Goal: Find specific page/section: Find specific page/section

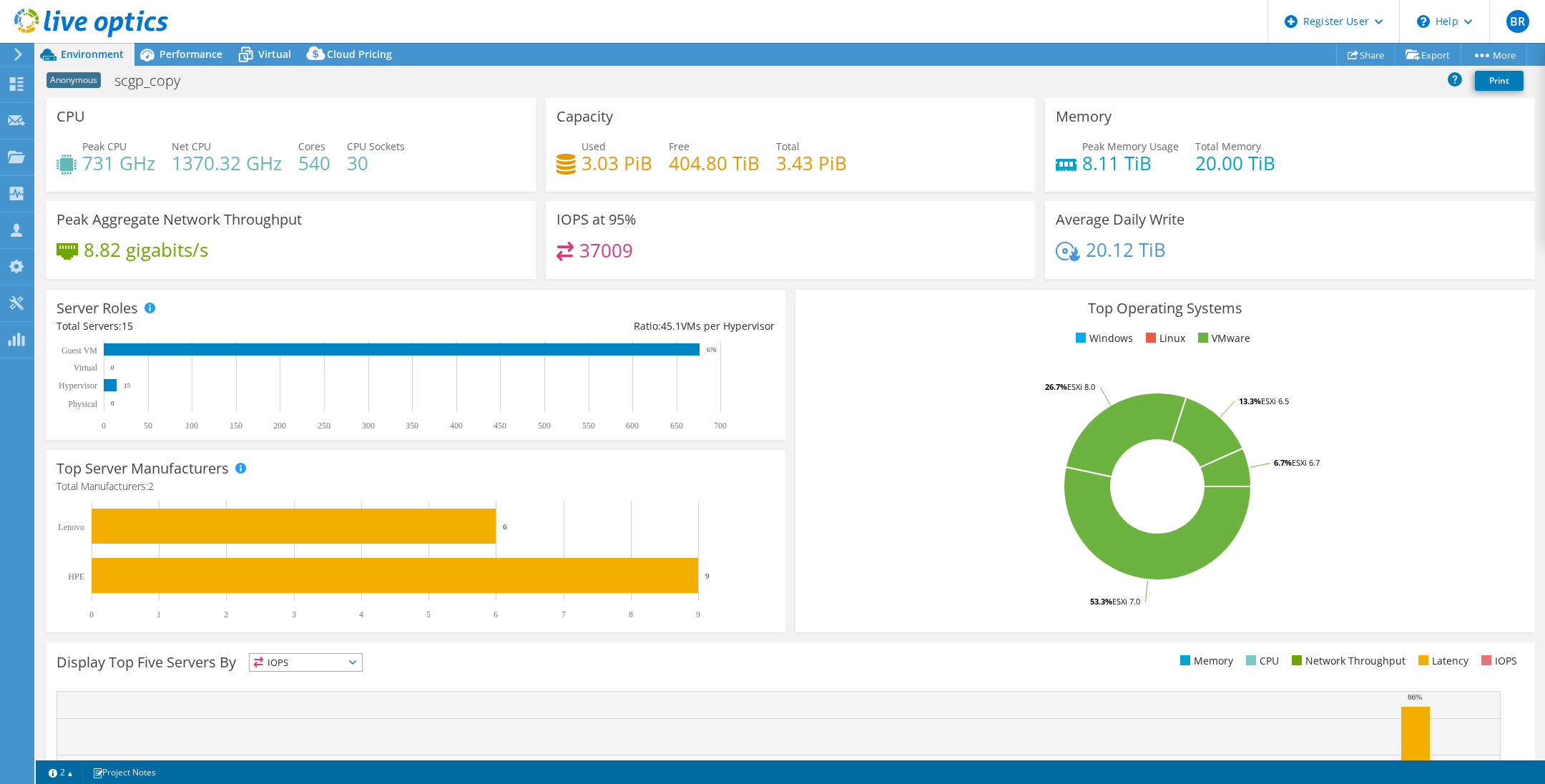
select select "USD"
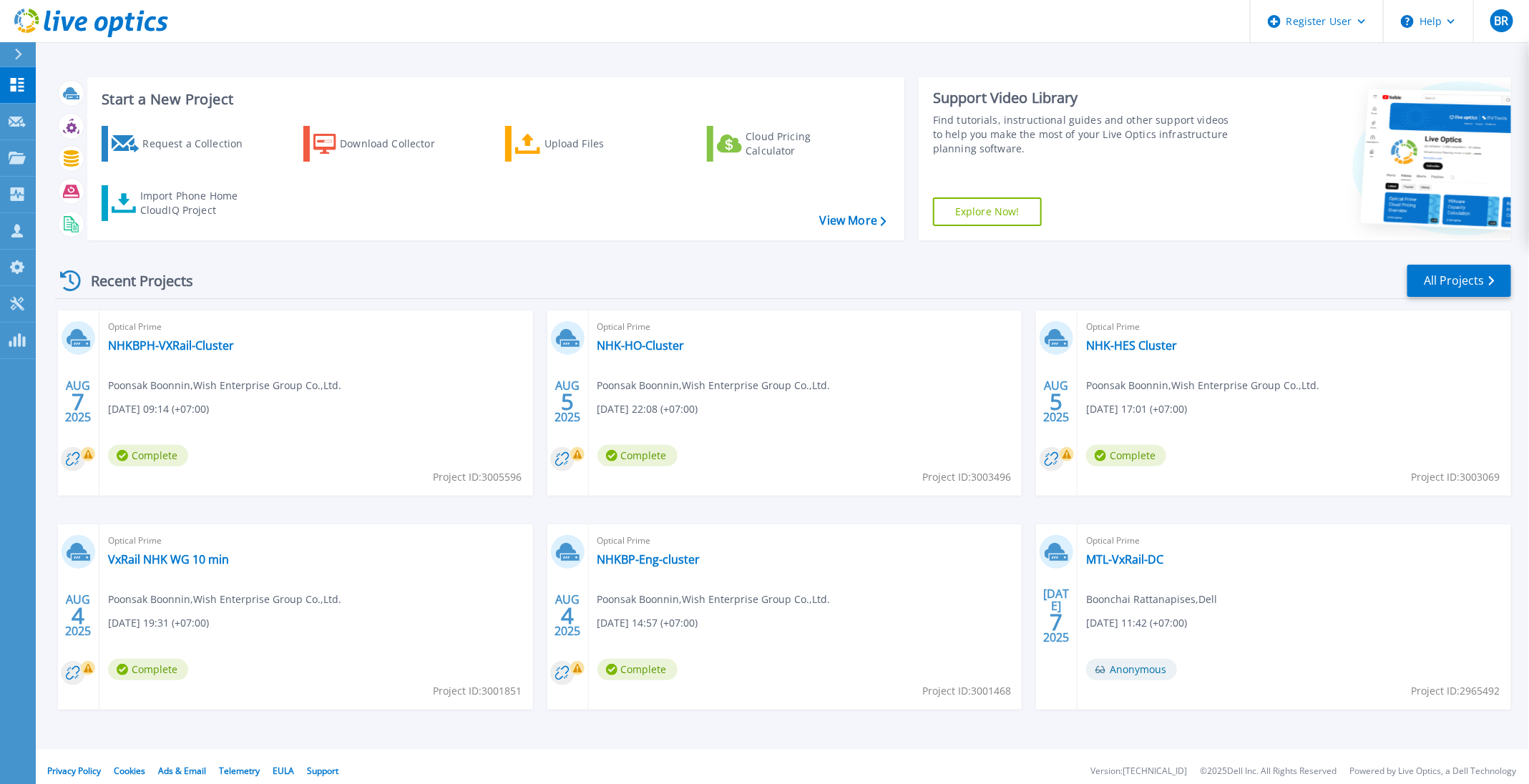
scroll to position [8, 0]
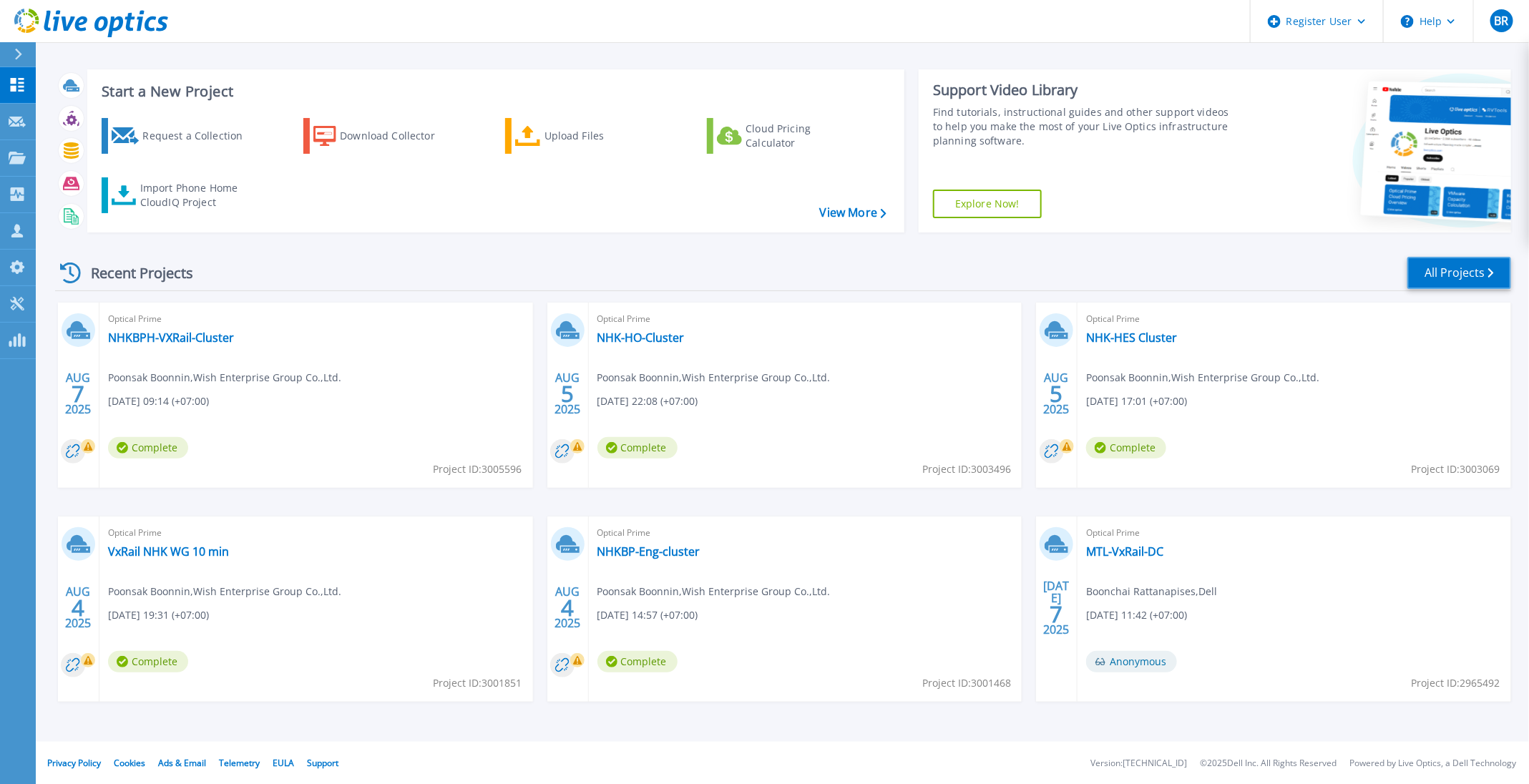
click at [1491, 281] on link "All Projects" at bounding box center [1458, 273] width 103 height 32
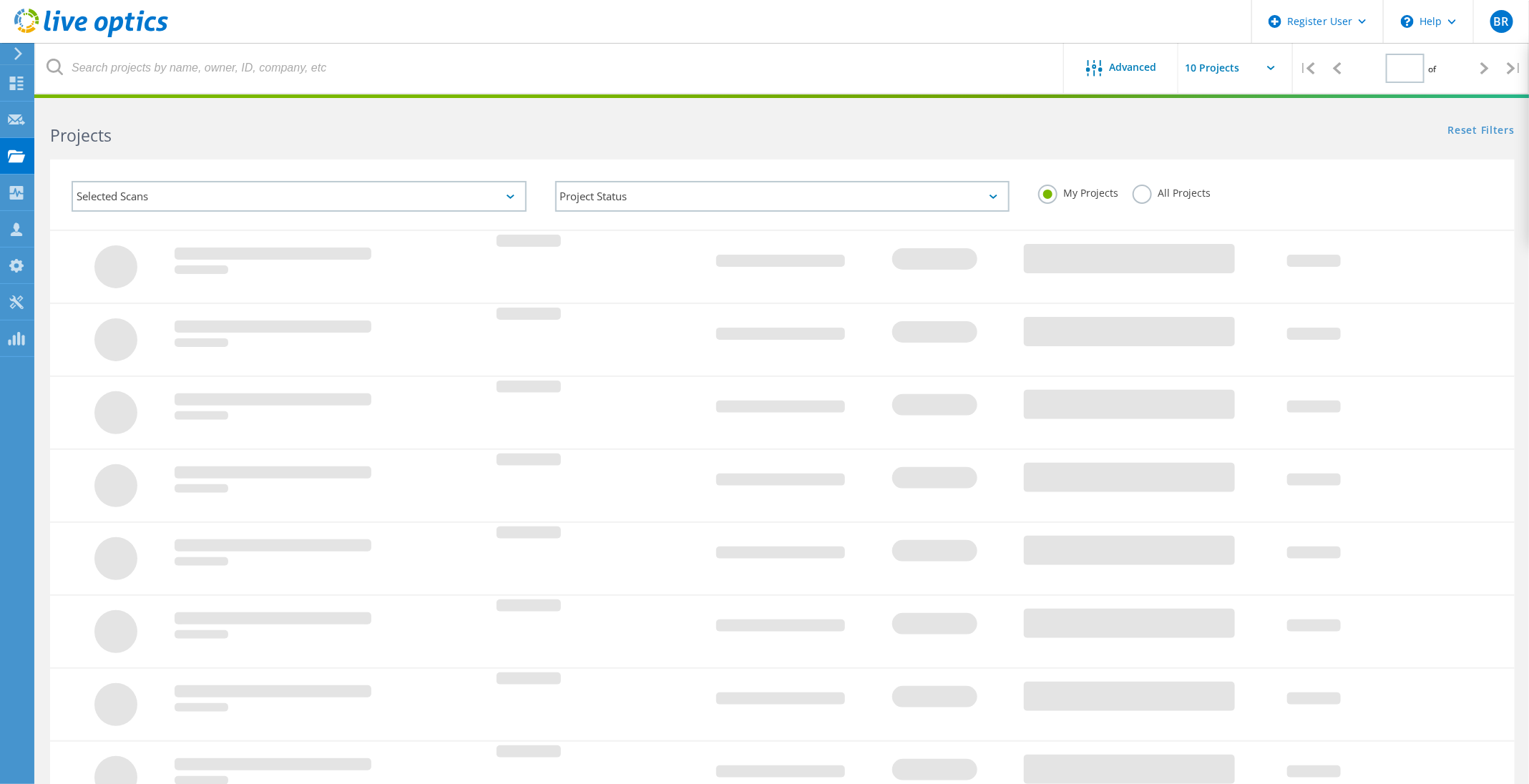
type input "3"
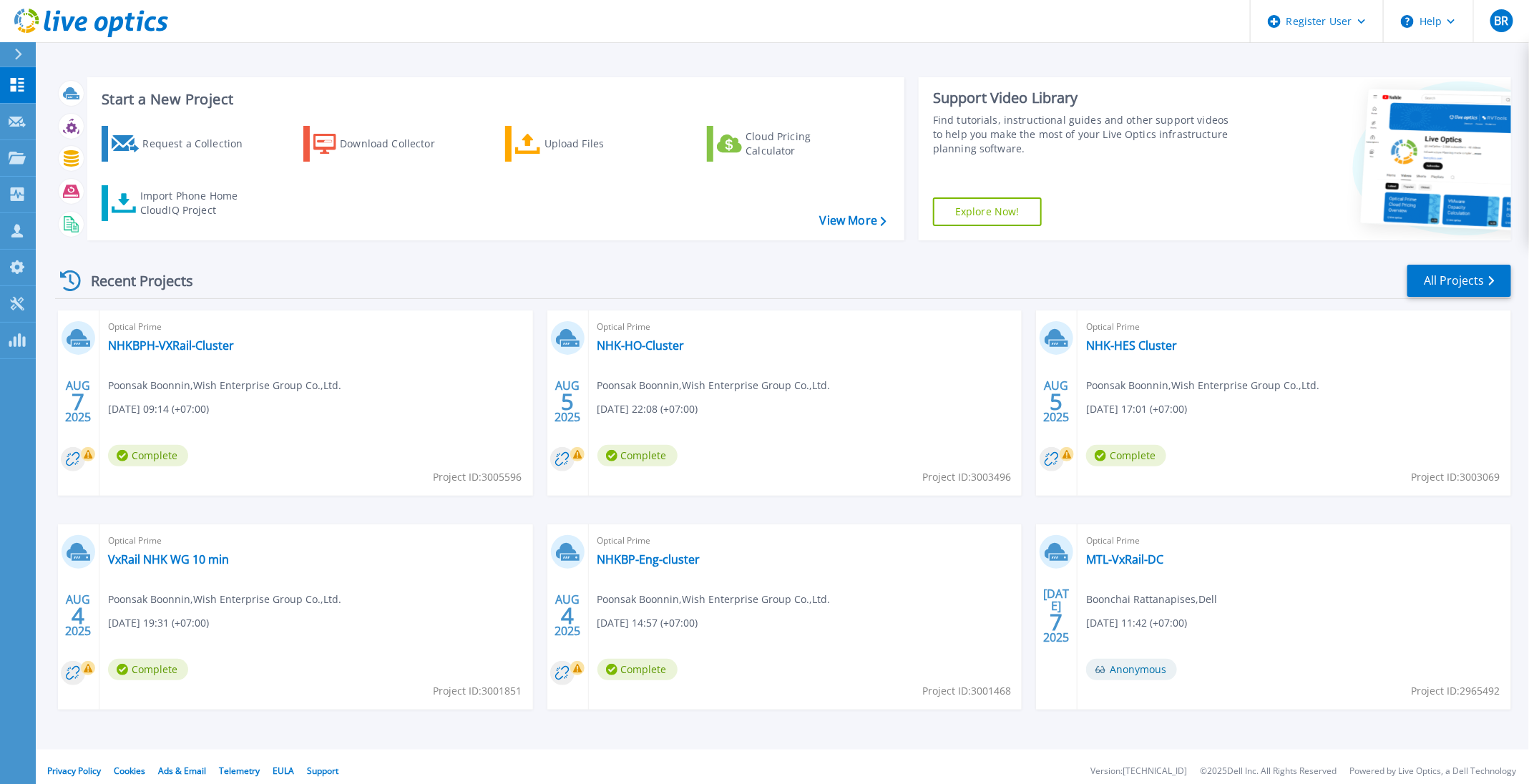
scroll to position [1, 0]
click at [672, 557] on link "NHKBP-Eng-cluster" at bounding box center [649, 558] width 103 height 15
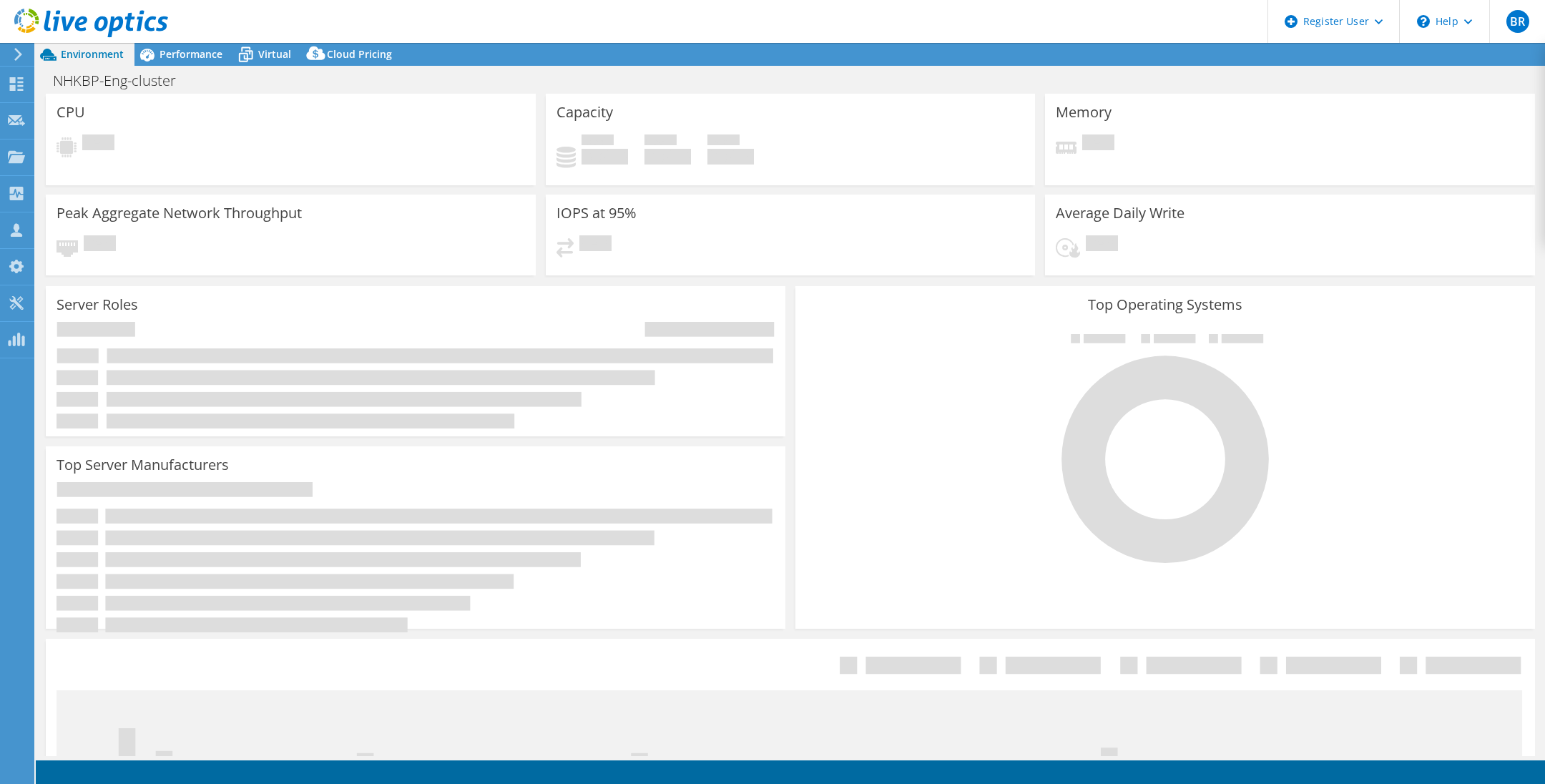
select select "USD"
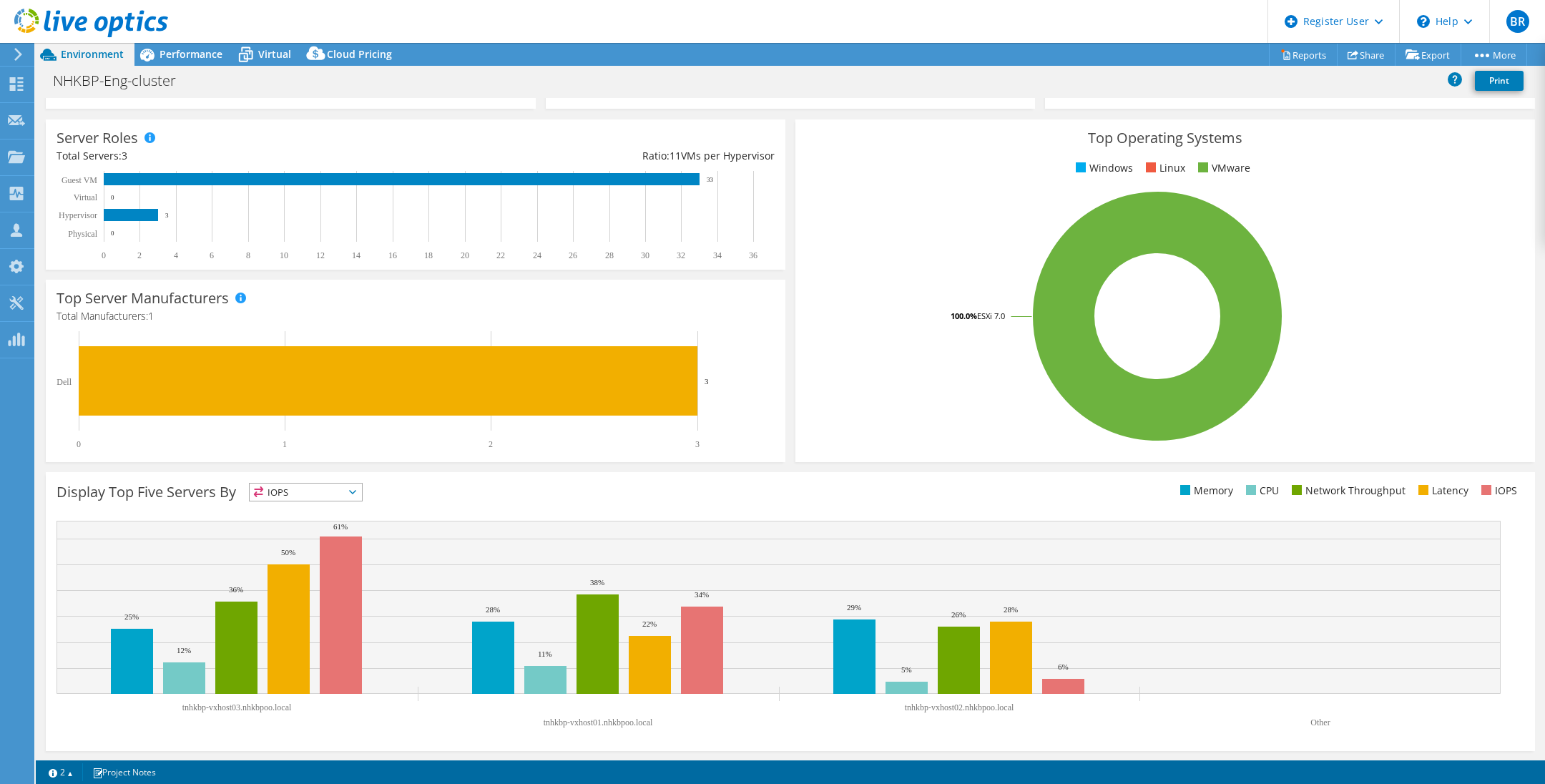
scroll to position [168, 0]
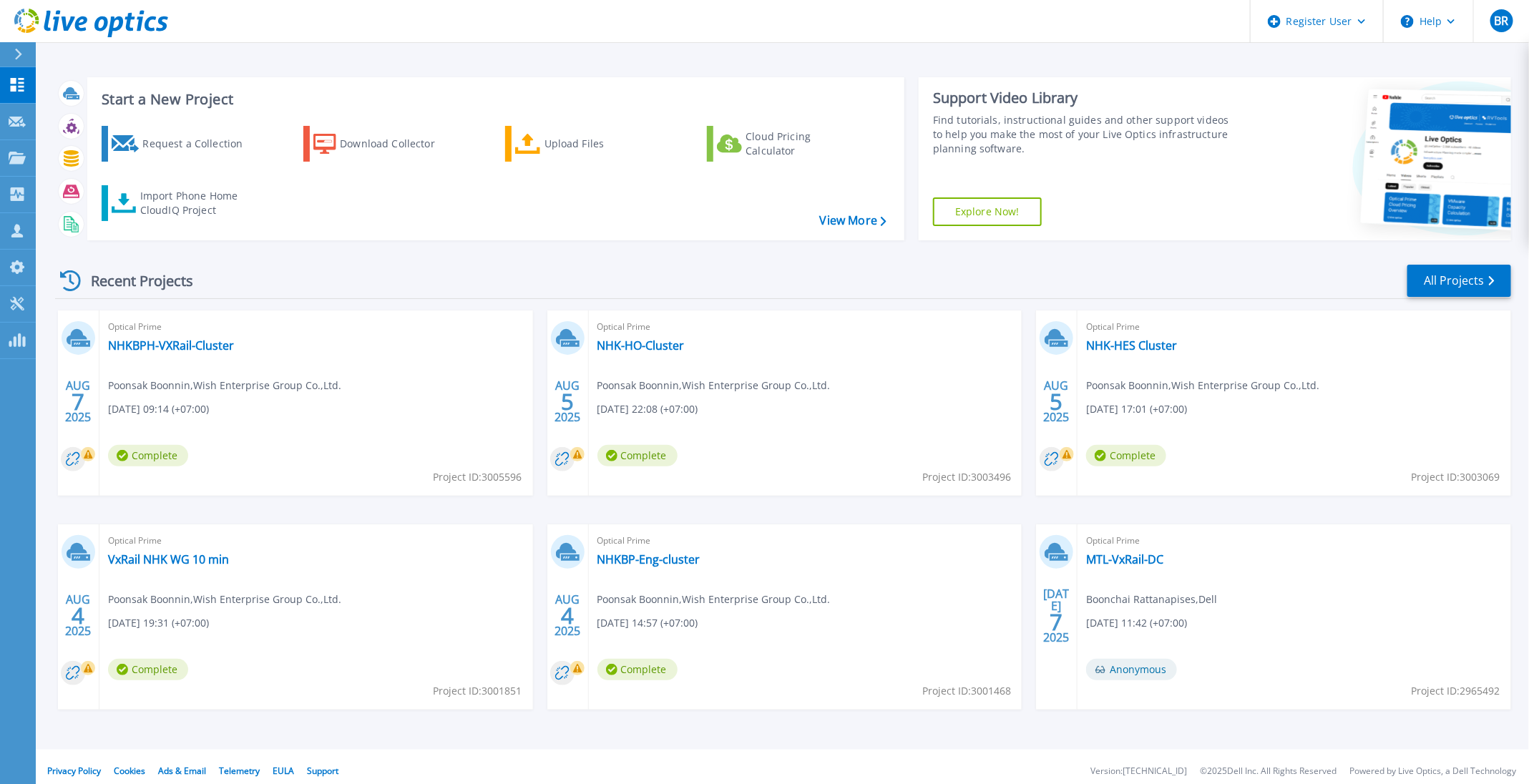
scroll to position [8, 0]
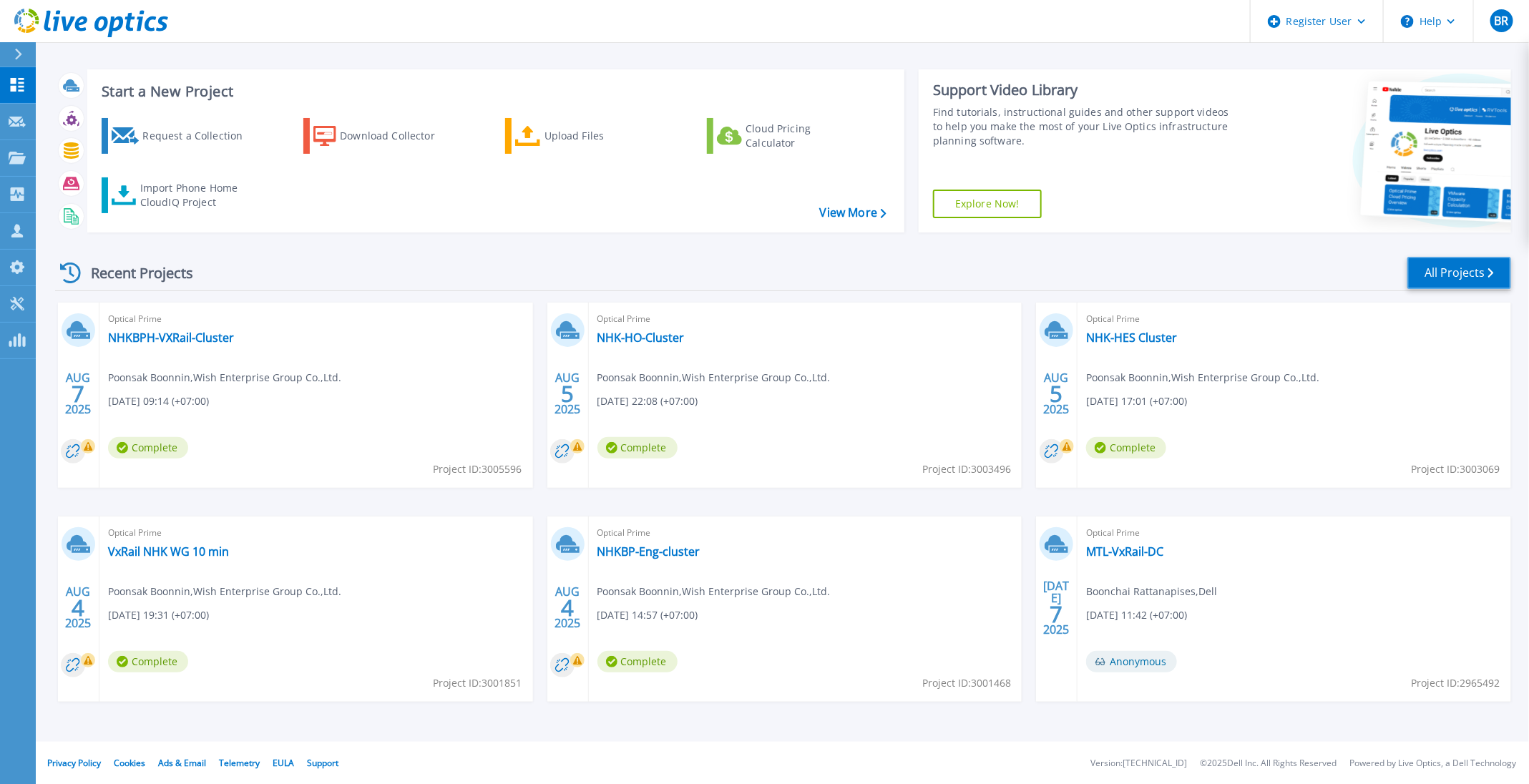
click at [1460, 269] on link "All Projects" at bounding box center [1458, 273] width 103 height 32
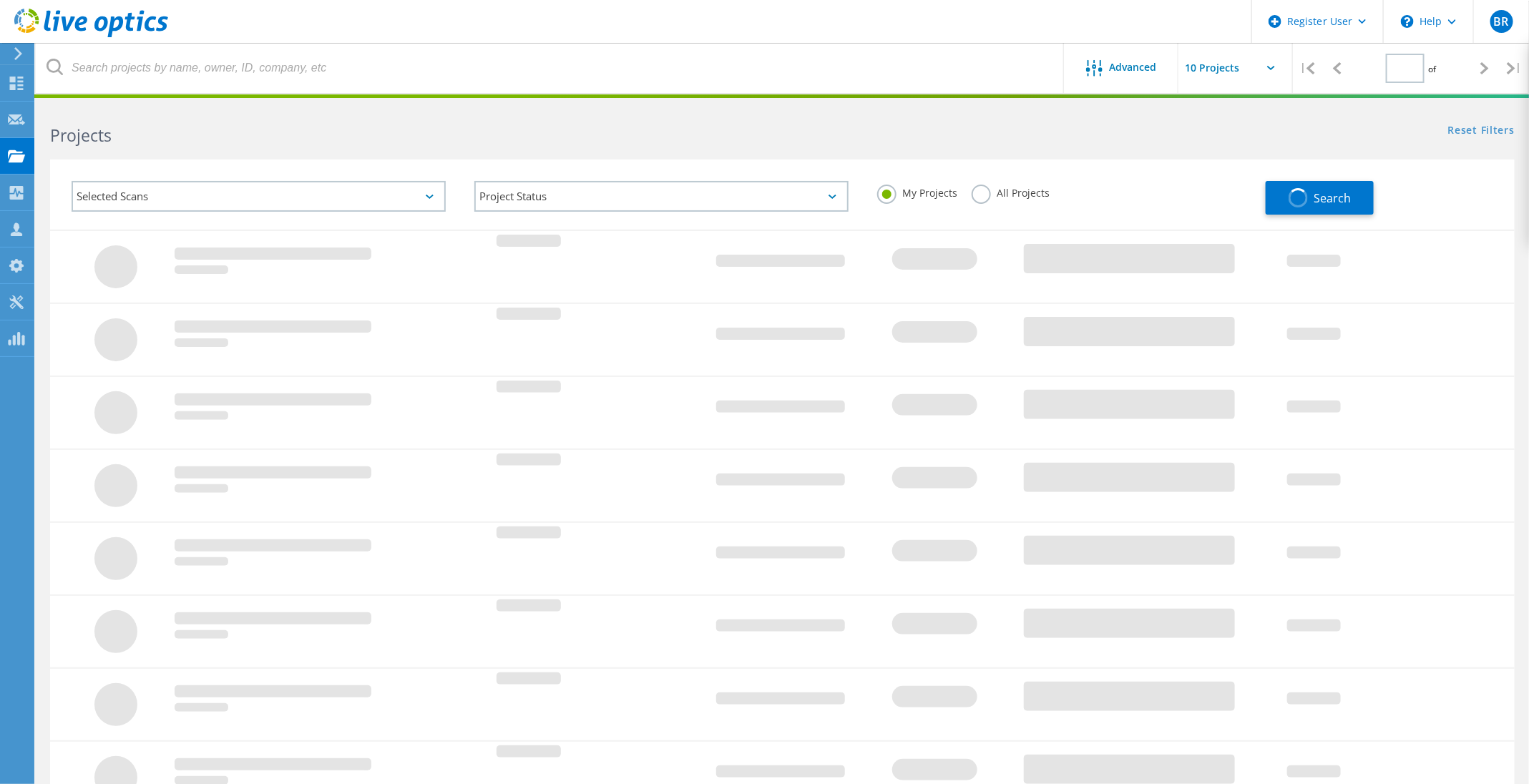
type input "3"
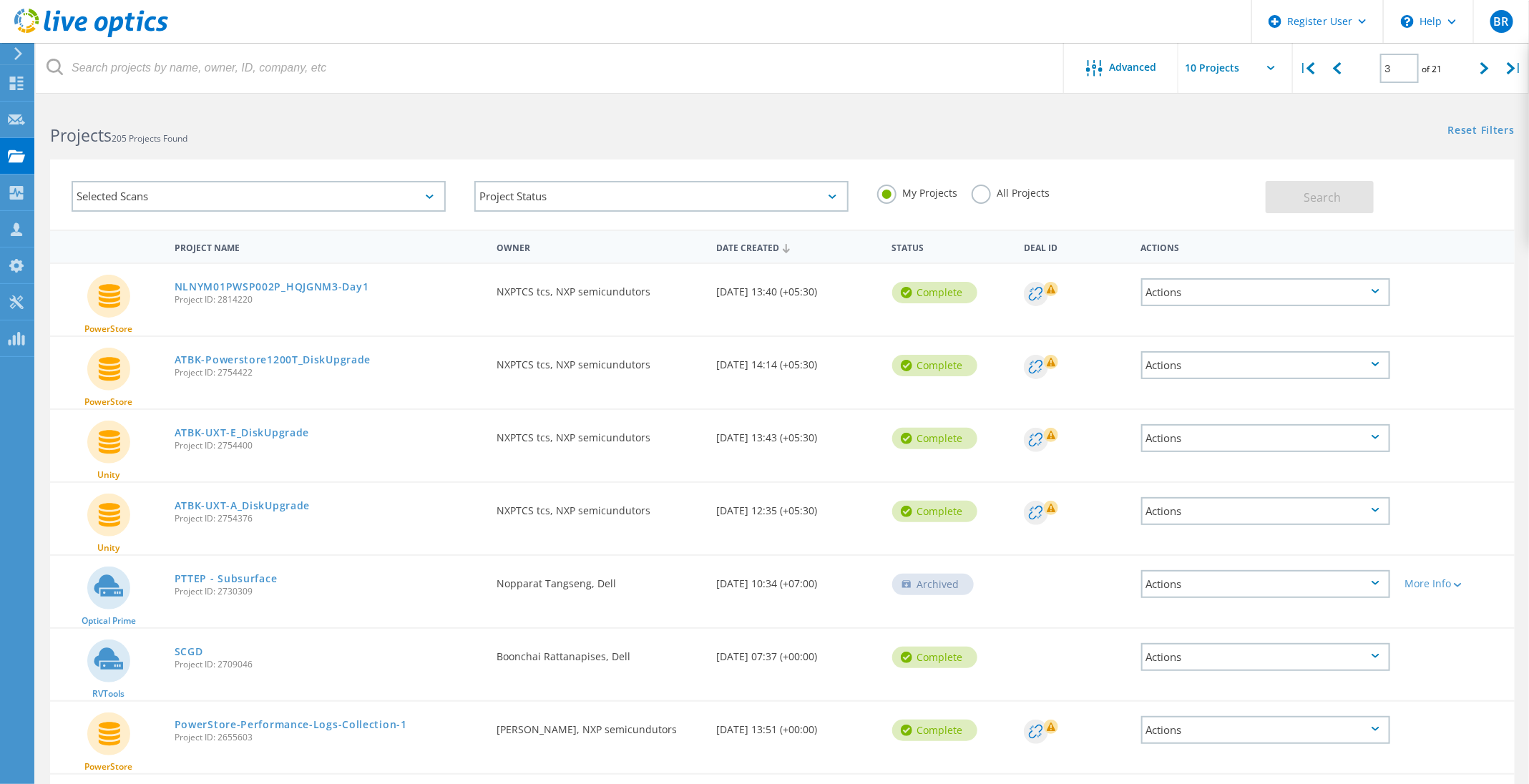
scroll to position [63, 0]
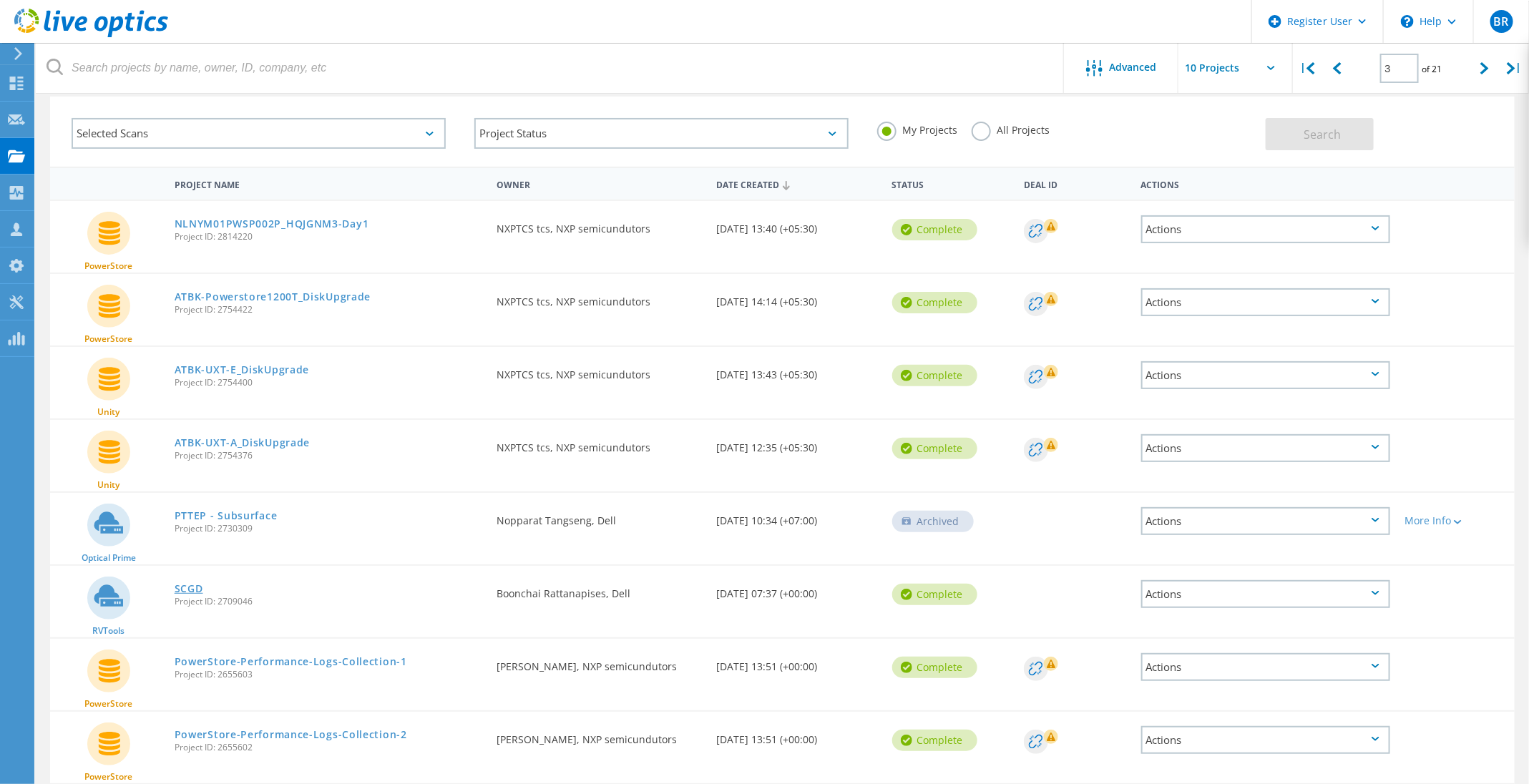
click at [200, 584] on link "SCGD" at bounding box center [188, 589] width 28 height 10
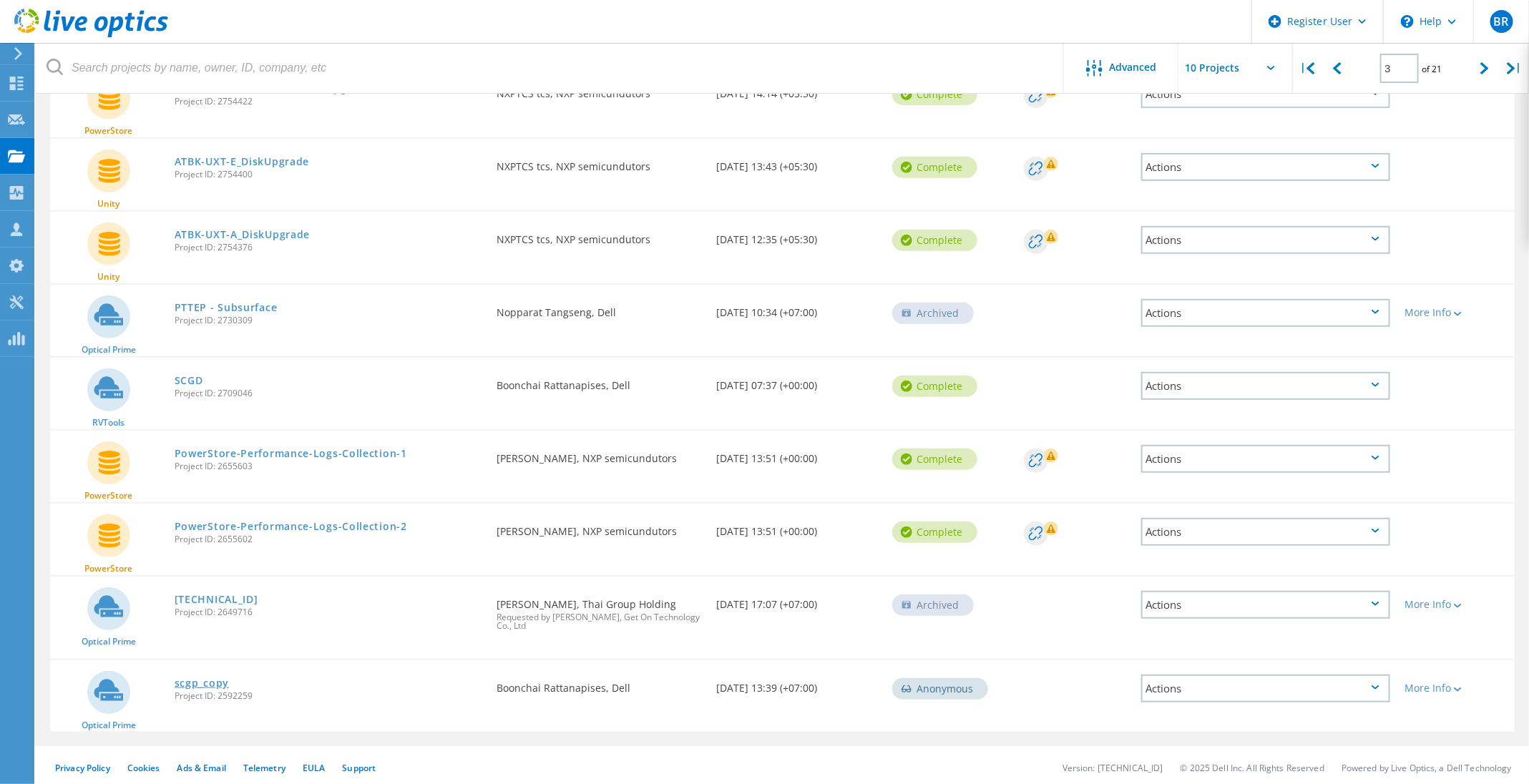
click at [212, 678] on link "scgp_copy" at bounding box center [202, 683] width 55 height 10
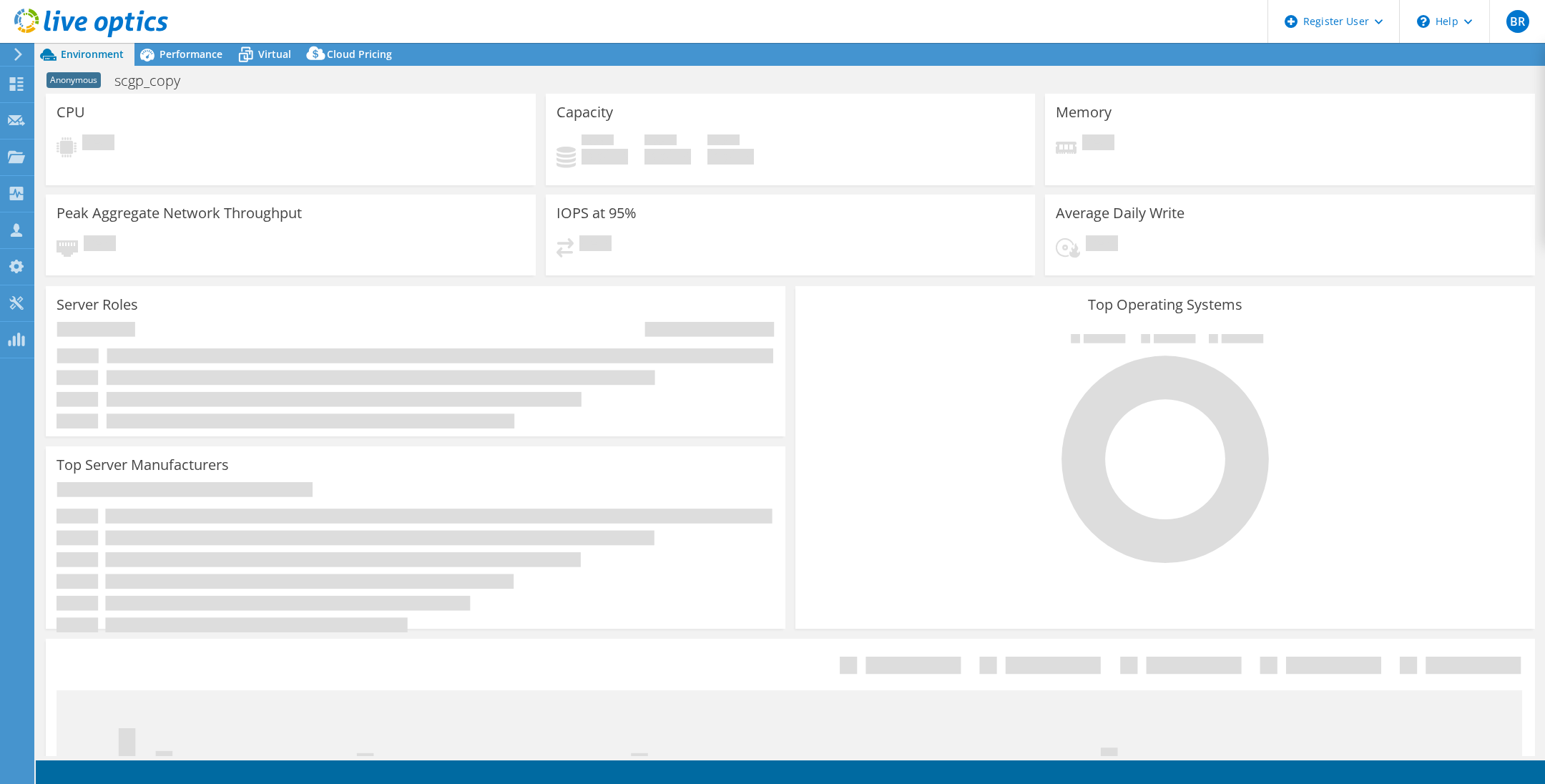
select select "USD"
